Goal: Task Accomplishment & Management: Use online tool/utility

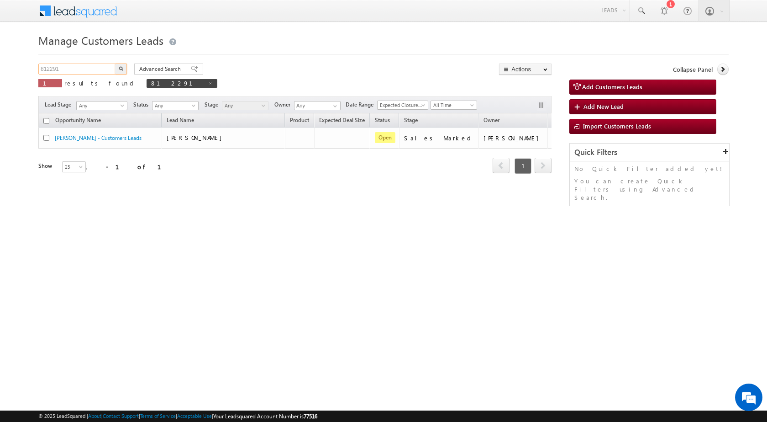
drag, startPoint x: 0, startPoint y: 0, endPoint x: 0, endPoint y: 73, distance: 72.6
click at [0, 73] on body "Menu [PERSON_NAME] sitar a6@ks erve." at bounding box center [383, 129] width 767 height 259
paste input "1298"
type input "811298"
click at [119, 68] on img "button" at bounding box center [121, 68] width 5 height 5
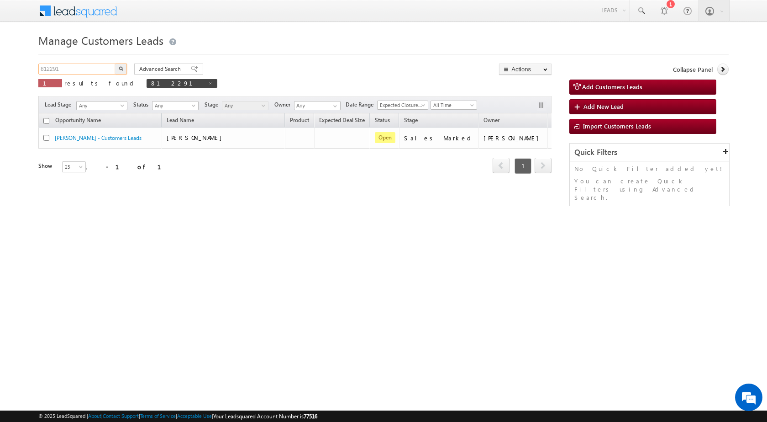
drag, startPoint x: 58, startPoint y: 69, endPoint x: 0, endPoint y: 68, distance: 58.5
click at [0, 68] on body "Menu [PERSON_NAME] sitar a6@ks erve." at bounding box center [383, 129] width 767 height 259
paste input "1298"
type input "811298"
click at [115, 63] on button "button" at bounding box center [121, 68] width 12 height 11
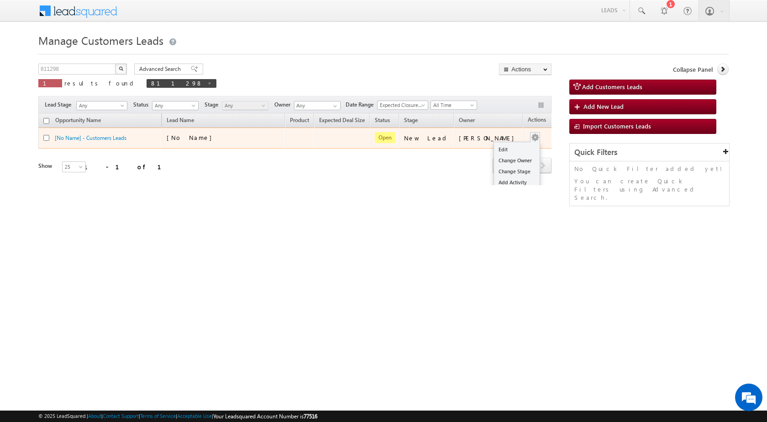
click at [527, 139] on td "Edit Change Owner Change Stage Add Activity Add Task Delete" at bounding box center [542, 137] width 38 height 21
click at [511, 152] on link "Edit" at bounding box center [517, 149] width 46 height 11
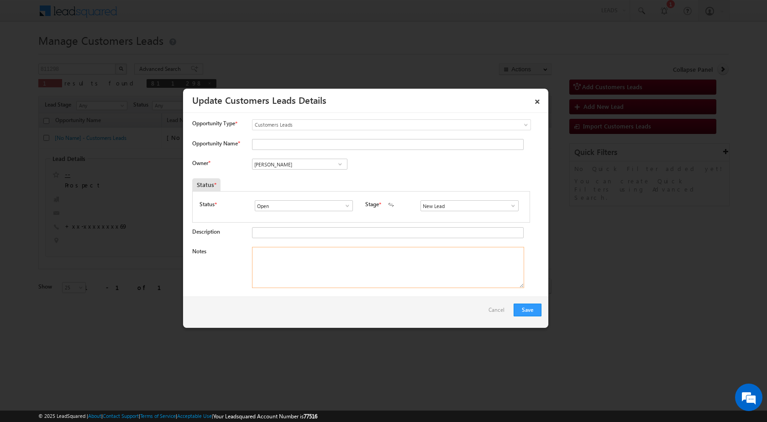
click at [328, 269] on textarea "Notes" at bounding box center [388, 267] width 272 height 41
paste textarea "811298 / [PERSON_NAME] / 9450623069 / CONSTRUCTION / OWNER WIFE / 221004 TO [GE…"
type textarea "811298 / [PERSON_NAME] / 9450623069 / CONSTRUCTION / OWNER WIFE / 221004 TO [GE…"
click at [294, 167] on input "[PERSON_NAME]" at bounding box center [299, 164] width 95 height 11
type input "[PERSON_NAME]"
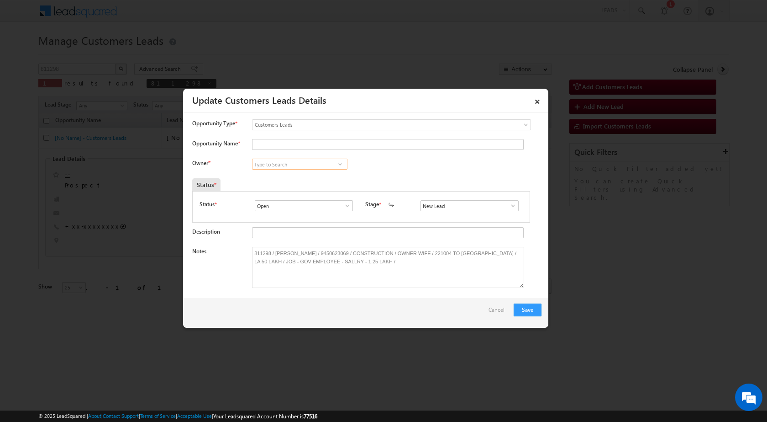
paste input "[EMAIL_ADDRESS][DOMAIN_NAME]"
type input "[EMAIL_ADDRESS][DOMAIN_NAME]"
paste input "[EMAIL_ADDRESS][DOMAIN_NAME]"
type input "a"
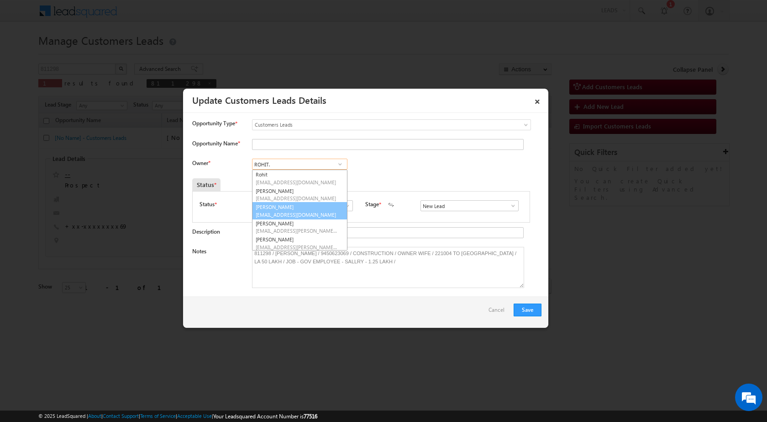
click at [295, 207] on link "[PERSON_NAME] [EMAIL_ADDRESS][DOMAIN_NAME]" at bounding box center [299, 210] width 95 height 17
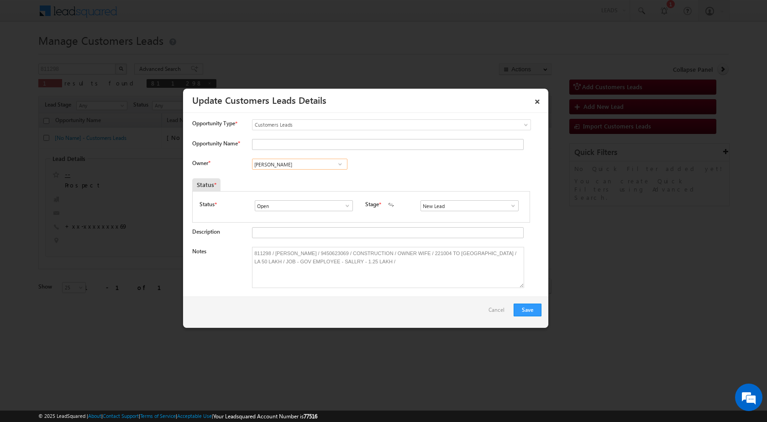
type input "[PERSON_NAME]"
click at [509, 208] on span at bounding box center [513, 205] width 9 height 7
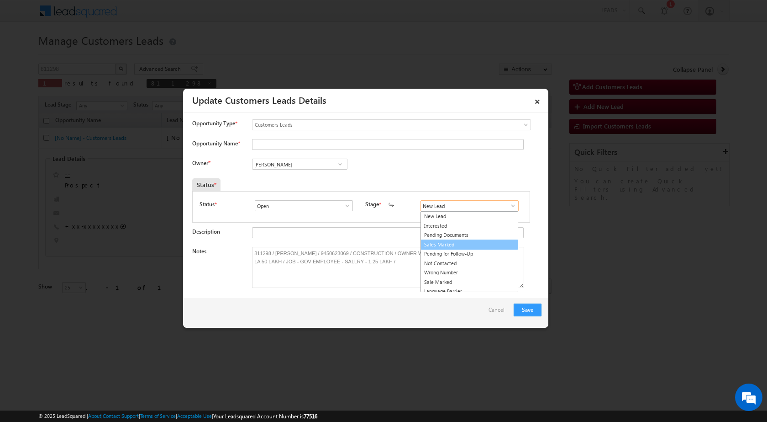
click at [446, 246] on link "Sales Marked" at bounding box center [470, 244] width 98 height 11
type input "Sales Marked"
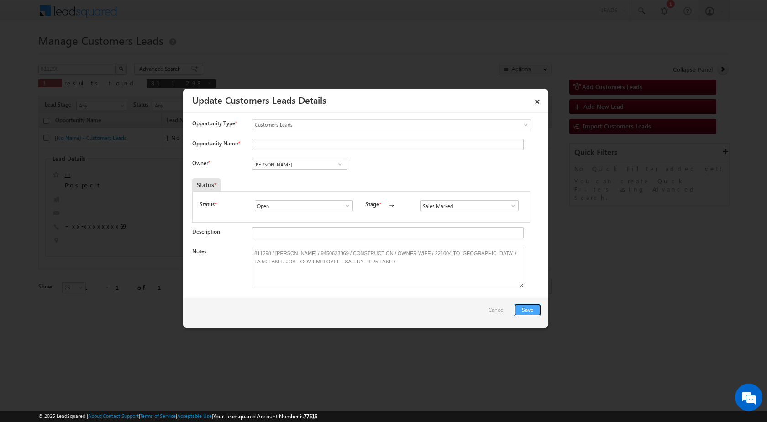
click at [525, 307] on button "Save" at bounding box center [528, 309] width 28 height 13
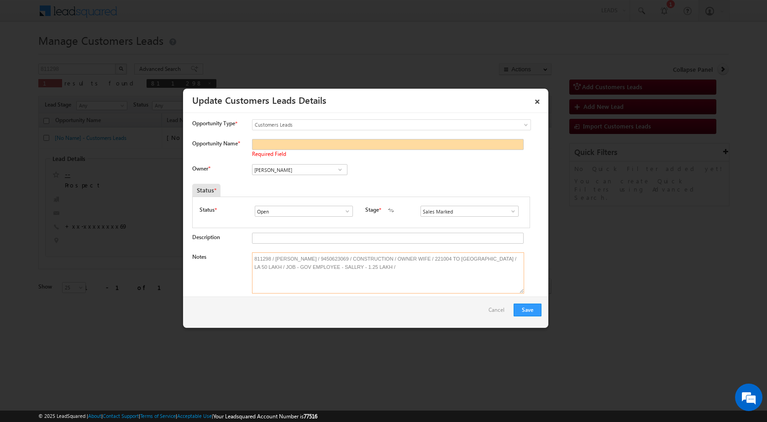
drag, startPoint x: 274, startPoint y: 259, endPoint x: 309, endPoint y: 259, distance: 35.6
click at [309, 259] on textarea "811298 / [PERSON_NAME] / 9450623069 / CONSTRUCTION / OWNER WIFE / 221004 TO [GE…" at bounding box center [388, 272] width 272 height 41
click at [290, 146] on input "Opportunity Name *" at bounding box center [388, 144] width 272 height 11
paste input "[PERSON_NAME]"
type input "[PERSON_NAME]"
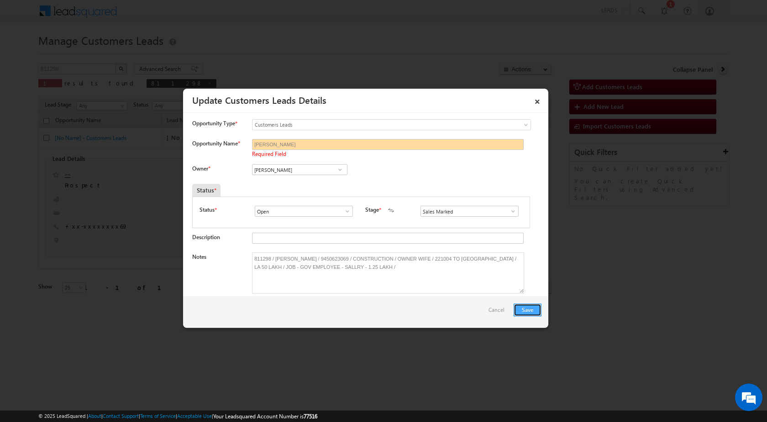
click at [526, 306] on button "Save" at bounding box center [528, 309] width 28 height 13
